Goal: Check status

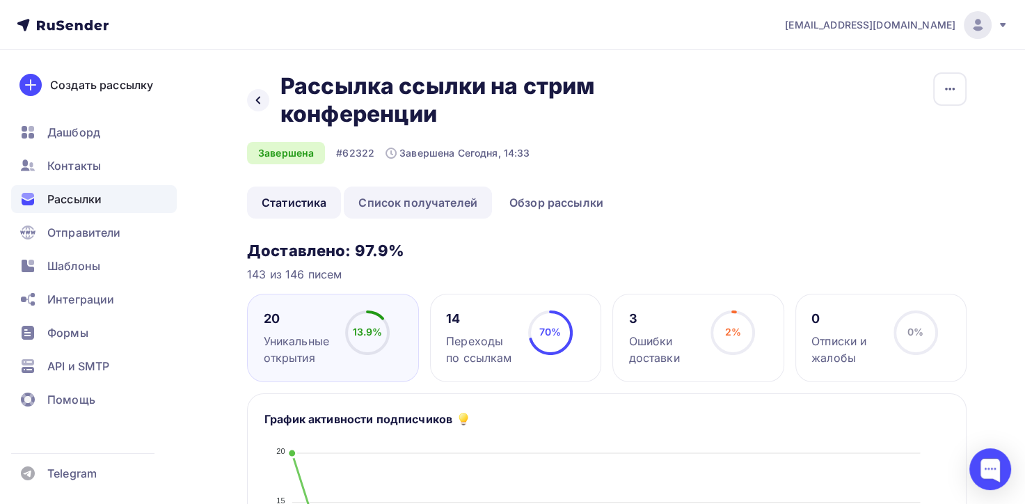
click at [388, 203] on link "Список получателей" at bounding box center [418, 203] width 148 height 32
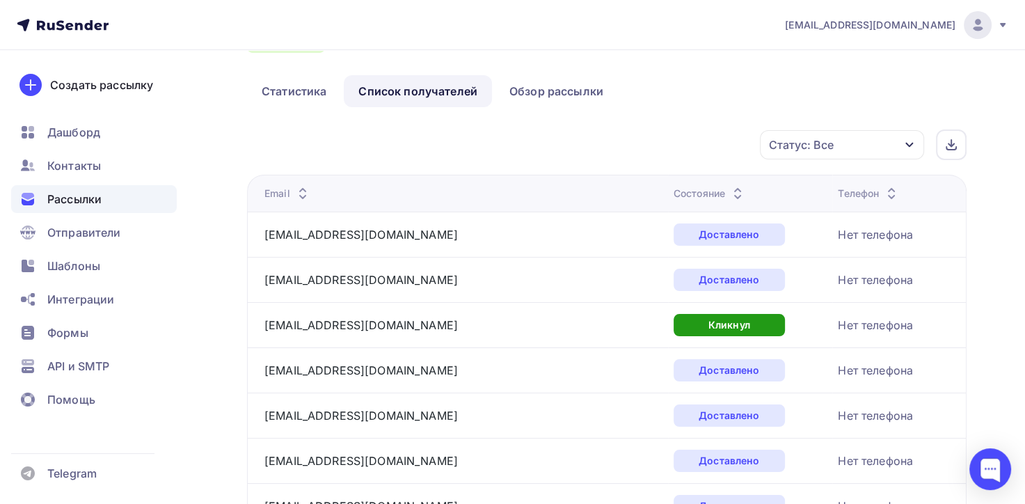
scroll to position [63, 0]
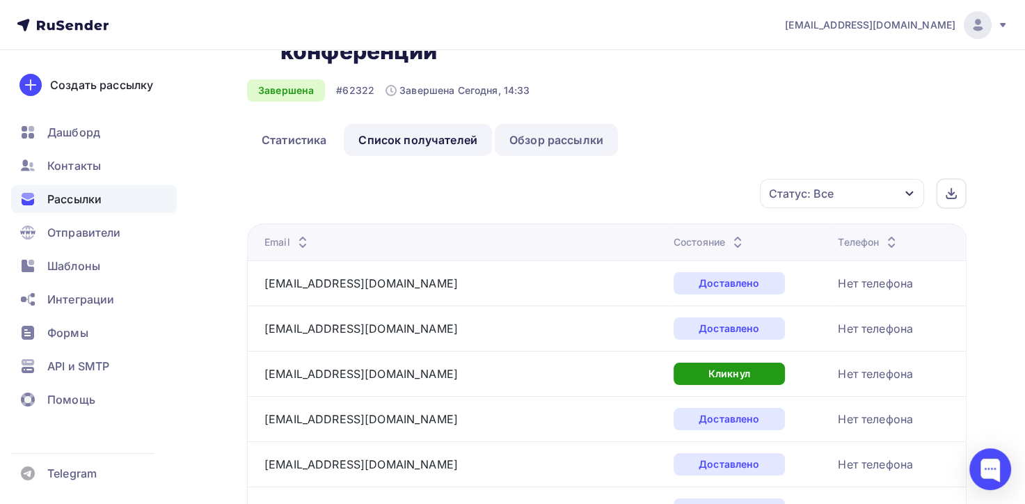
click at [537, 131] on link "Обзор рассылки" at bounding box center [556, 140] width 123 height 32
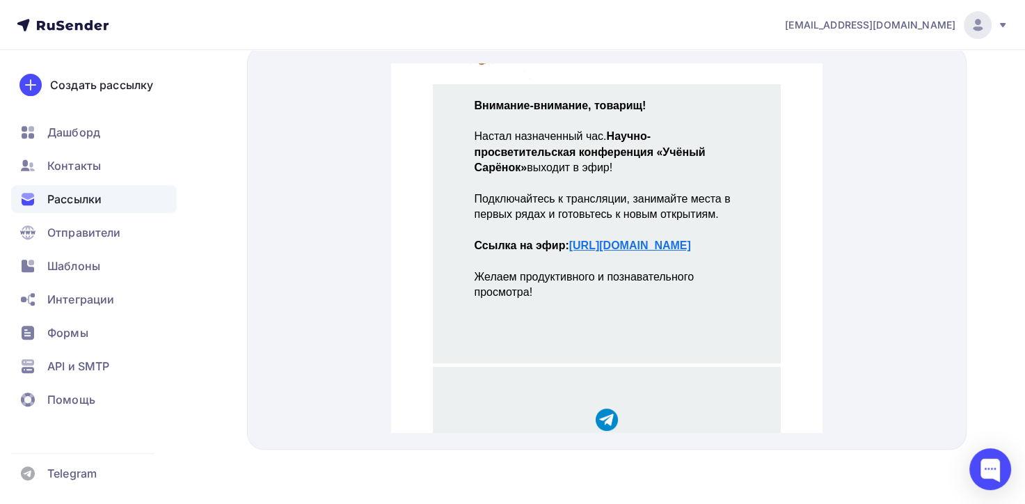
scroll to position [195, 0]
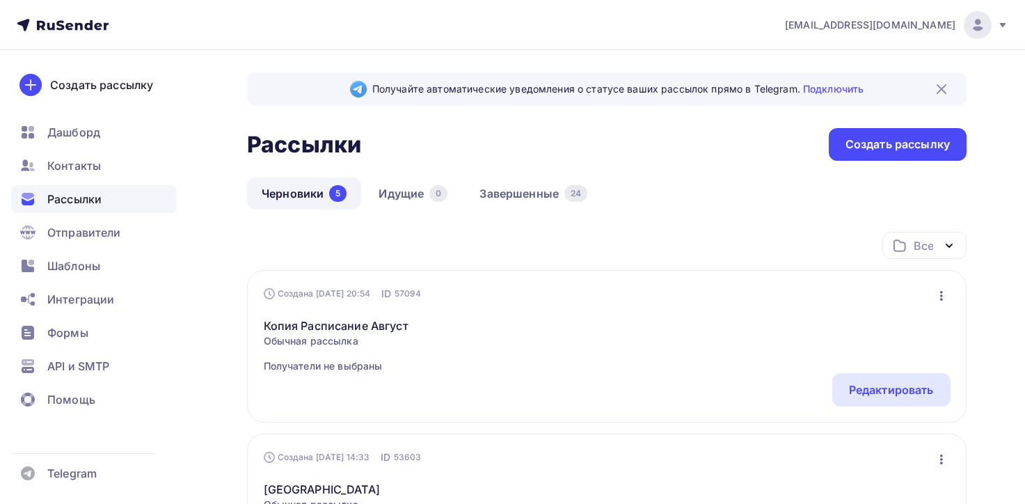
scroll to position [13, 0]
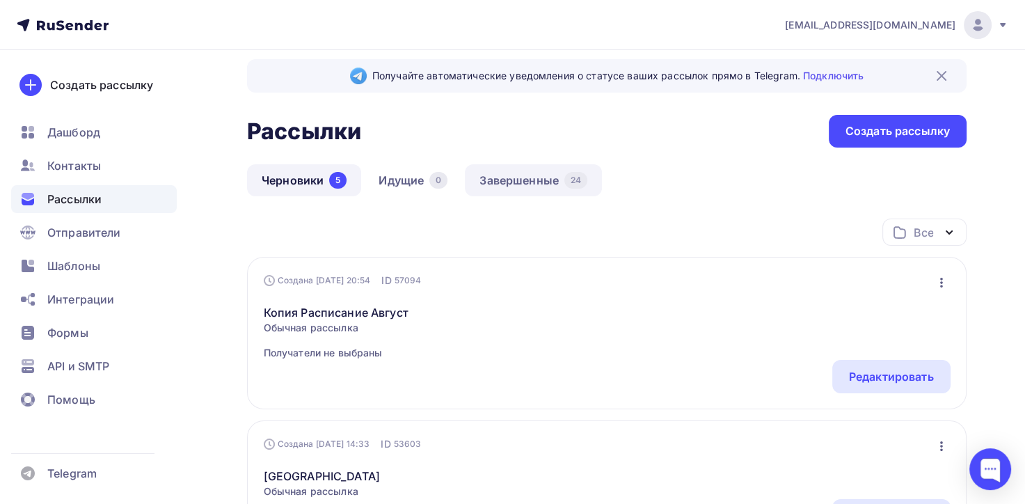
click at [494, 181] on link "Завершенные 24" at bounding box center [533, 180] width 137 height 32
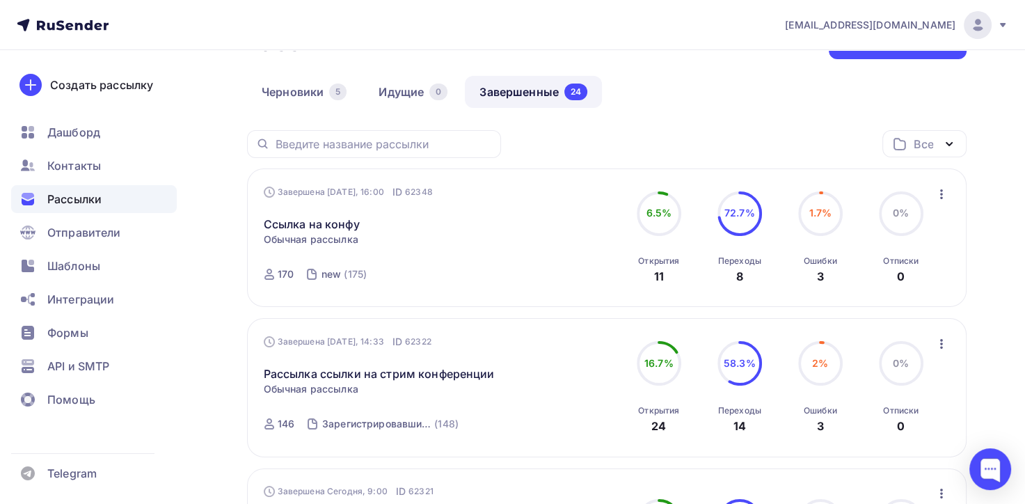
scroll to position [106, 0]
